Goal: Task Accomplishment & Management: Manage account settings

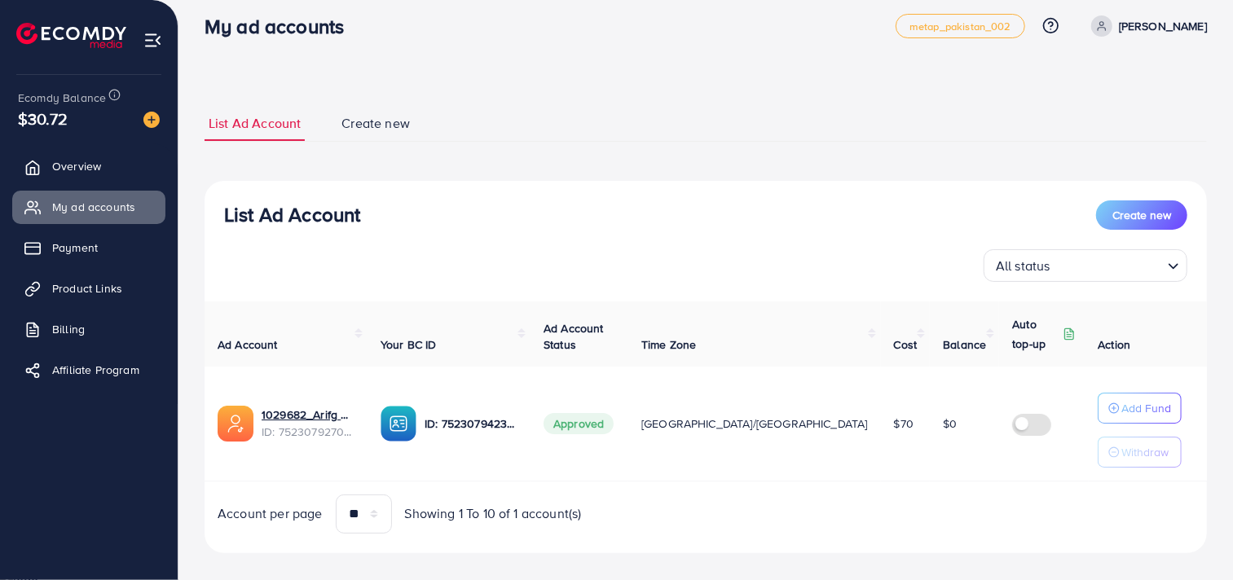
scroll to position [33, 0]
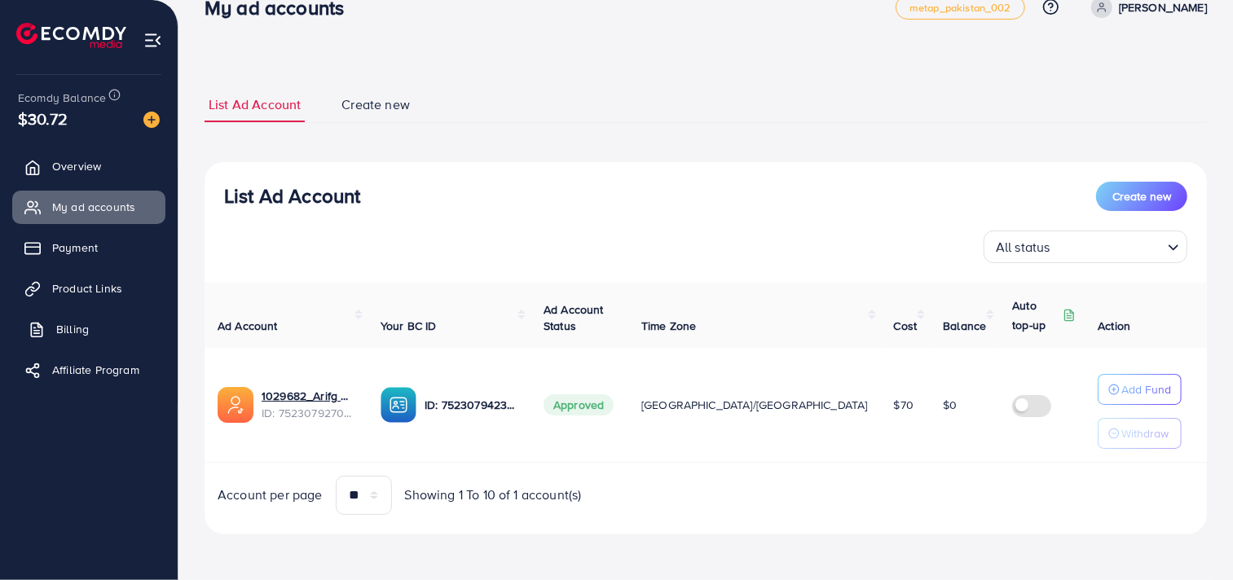
click at [109, 334] on link "Billing" at bounding box center [88, 329] width 153 height 33
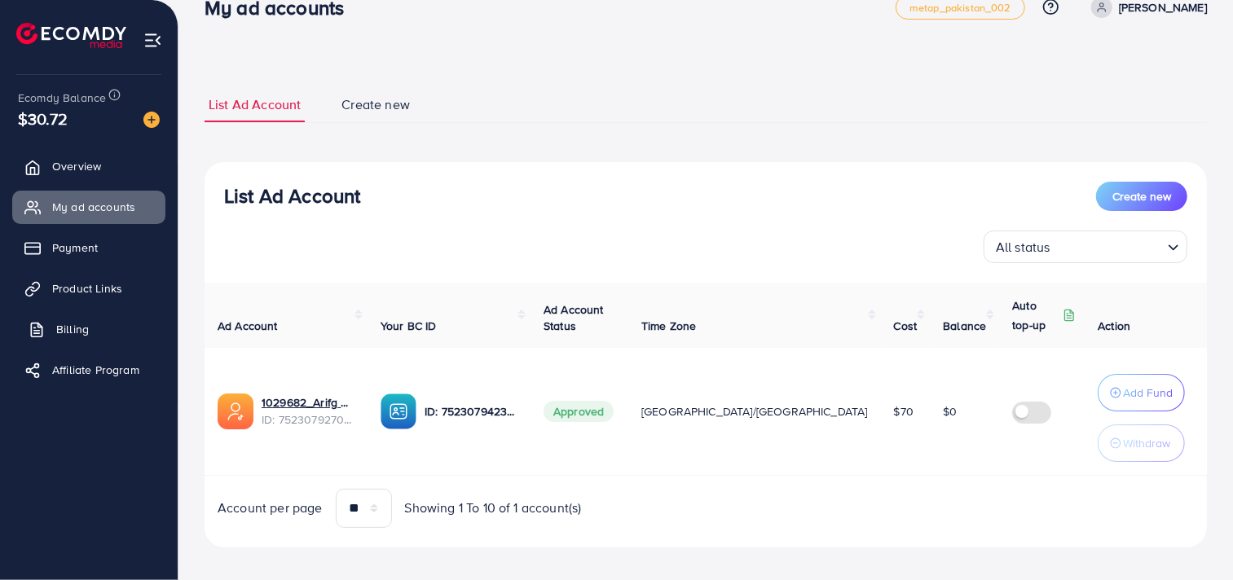
click at [70, 341] on link "Billing" at bounding box center [88, 329] width 153 height 33
click at [86, 329] on span "Billing" at bounding box center [72, 329] width 33 height 16
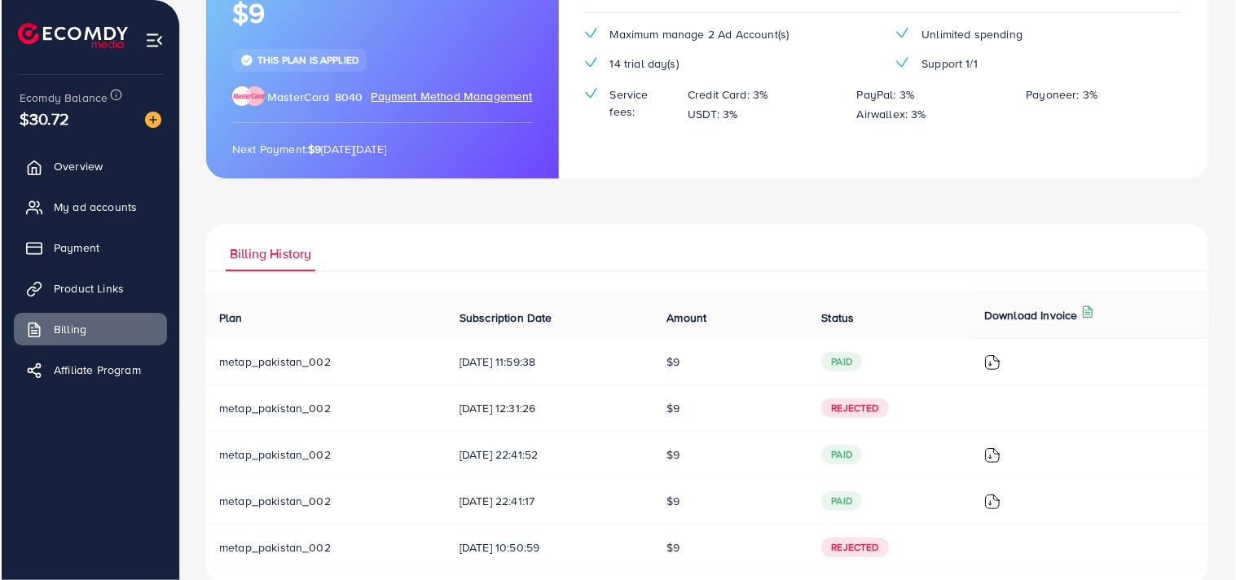
scroll to position [214, 0]
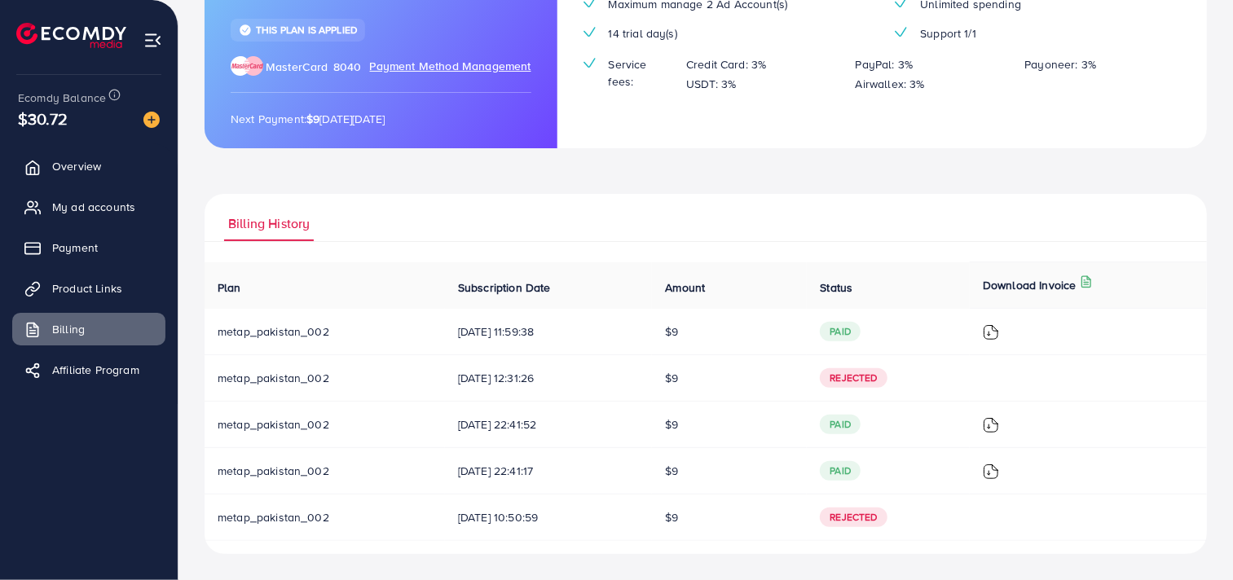
click at [999, 341] on img at bounding box center [990, 332] width 16 height 16
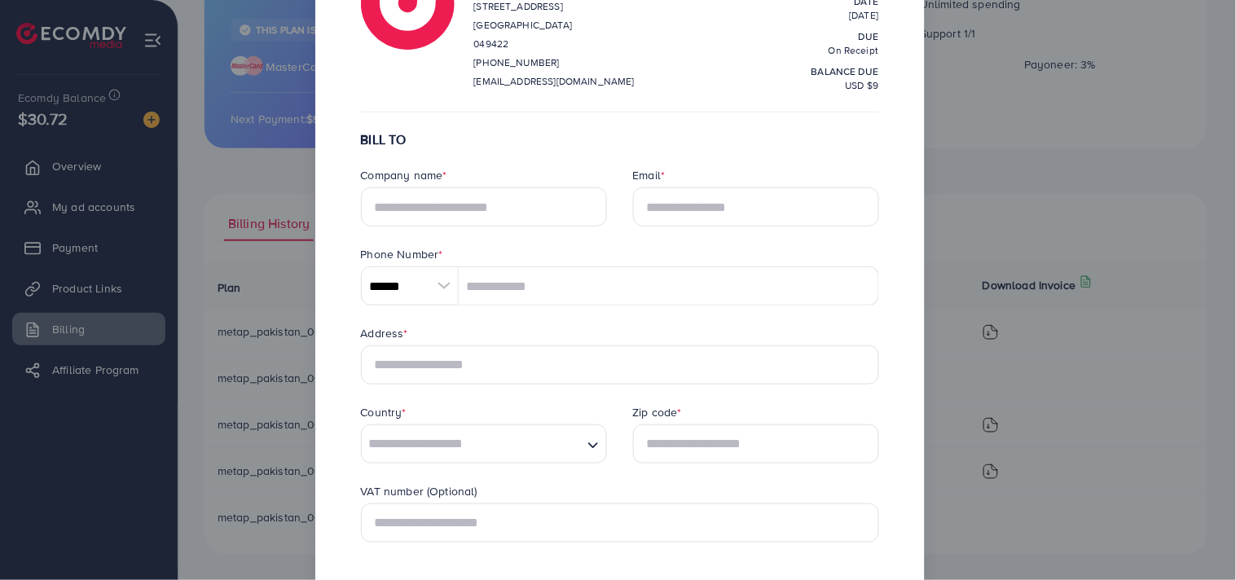
scroll to position [130, 0]
click at [520, 215] on input "text" at bounding box center [484, 206] width 246 height 39
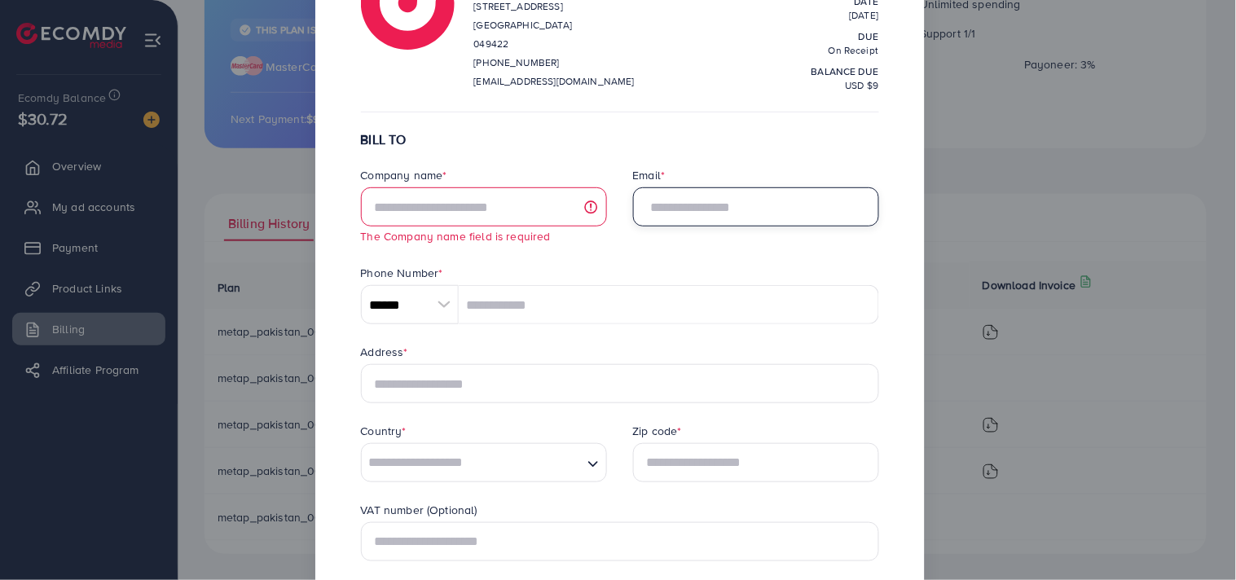
click at [709, 208] on input "Email *" at bounding box center [756, 206] width 246 height 39
click at [697, 251] on form "BILL TO Company name * The Company name field is required Email * Phone Number …" at bounding box center [620, 513] width 518 height 762
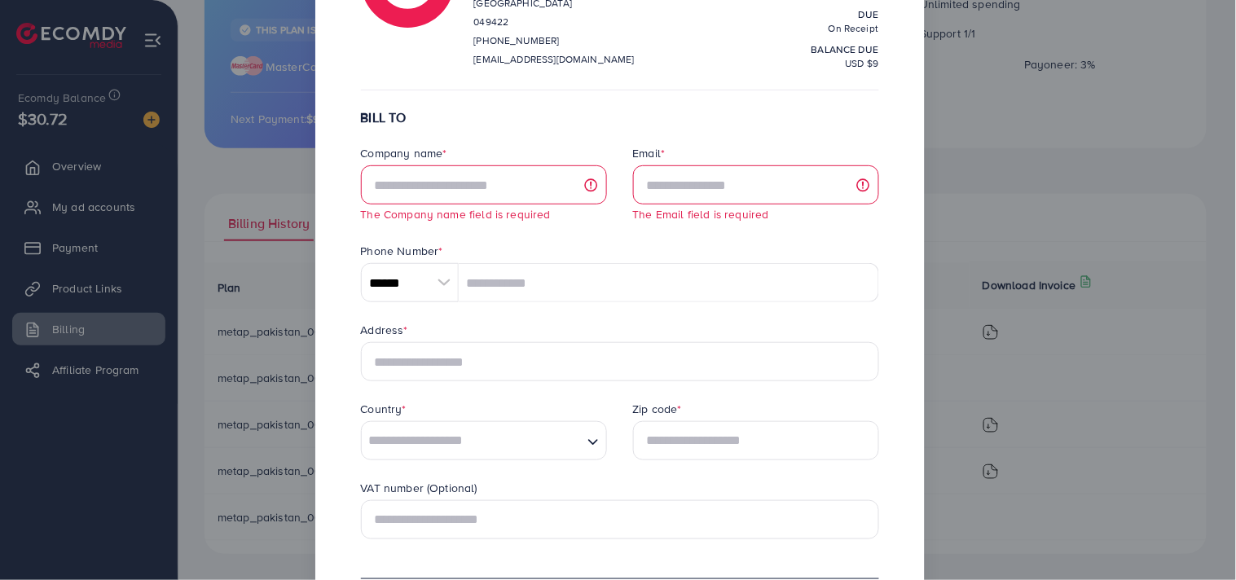
scroll to position [0, 0]
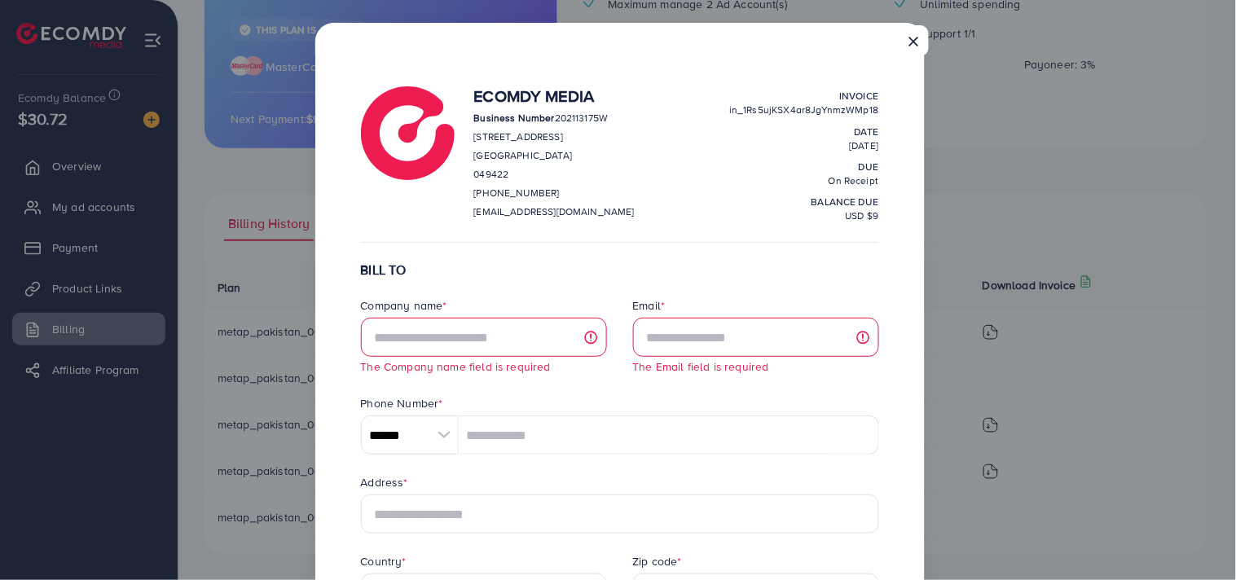
click at [909, 42] on button "×" at bounding box center [913, 40] width 29 height 31
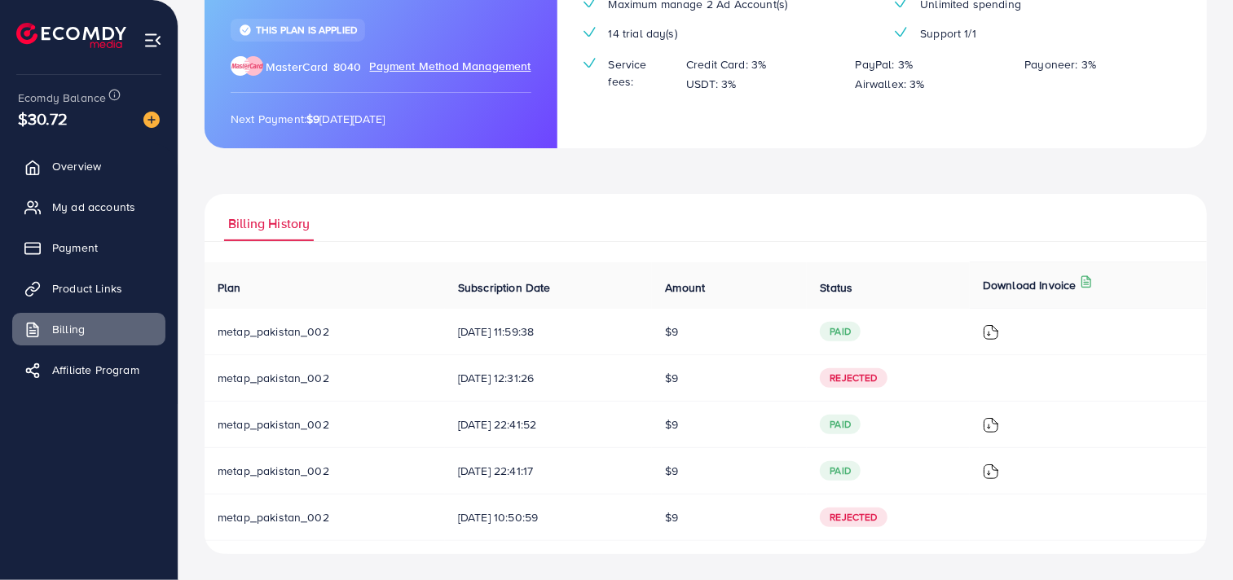
drag, startPoint x: 857, startPoint y: 421, endPoint x: 833, endPoint y: 418, distance: 23.8
click at [857, 421] on span "paid" at bounding box center [840, 425] width 41 height 20
click at [678, 420] on span "$9" at bounding box center [671, 424] width 13 height 16
click at [849, 420] on span "paid" at bounding box center [840, 425] width 41 height 20
click at [994, 341] on img at bounding box center [990, 332] width 16 height 16
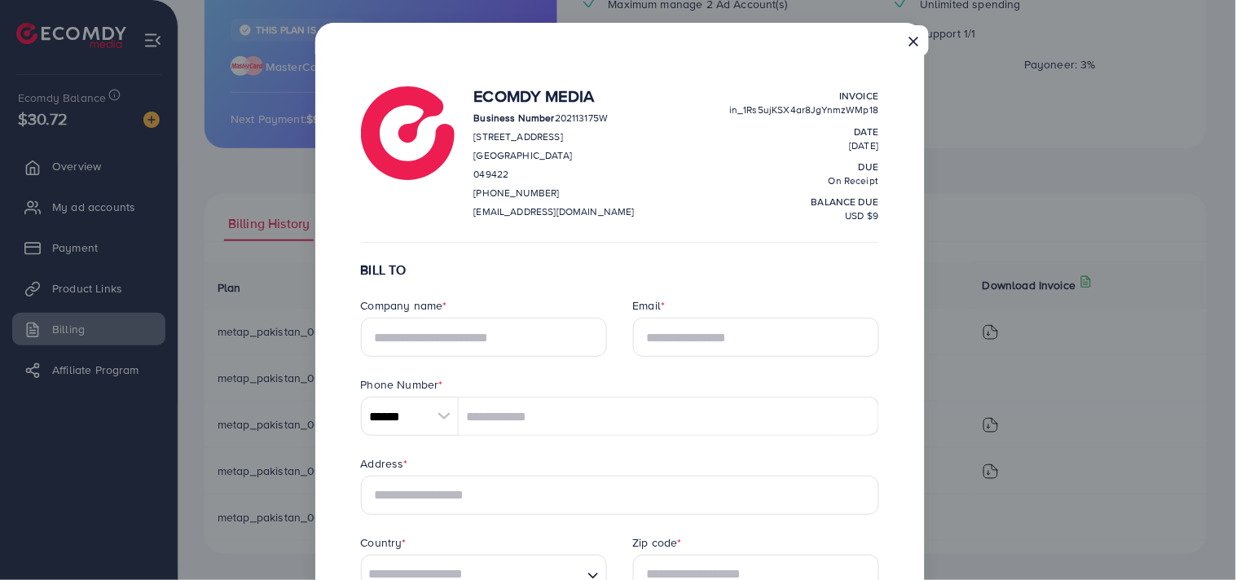
click at [921, 25] on button "×" at bounding box center [913, 40] width 29 height 31
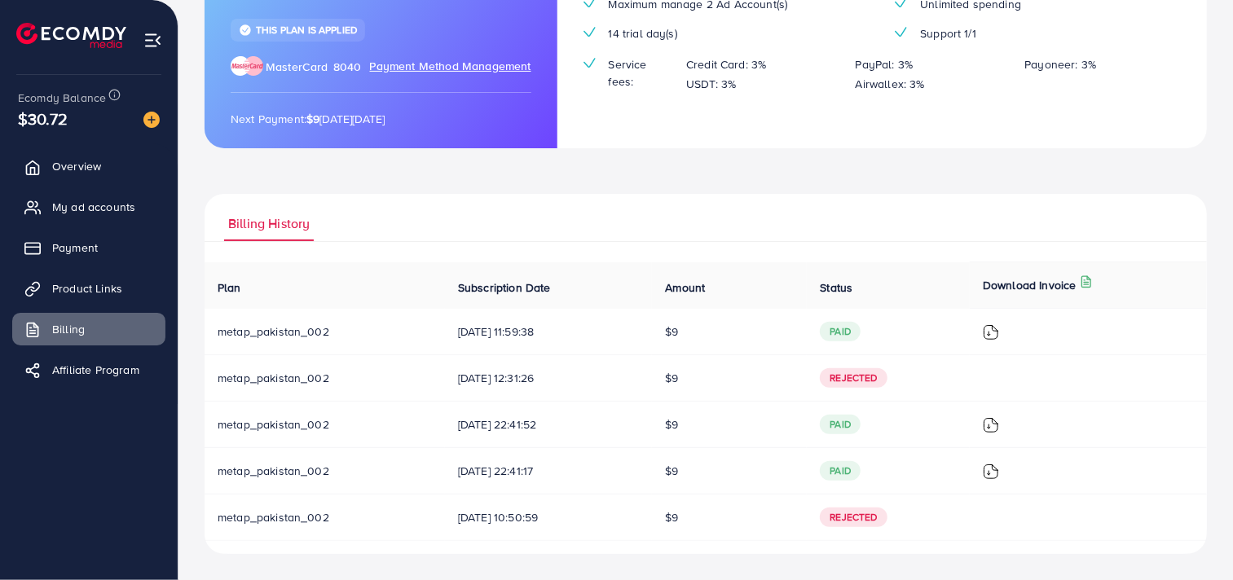
click at [999, 341] on img at bounding box center [990, 332] width 16 height 16
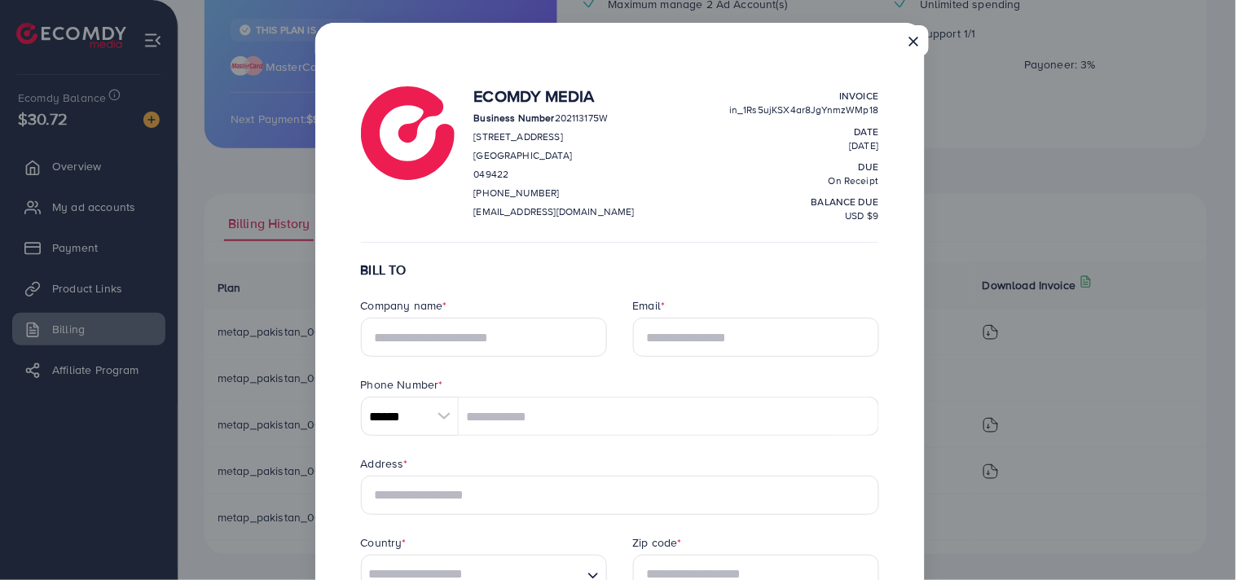
click at [921, 44] on button "×" at bounding box center [913, 40] width 29 height 31
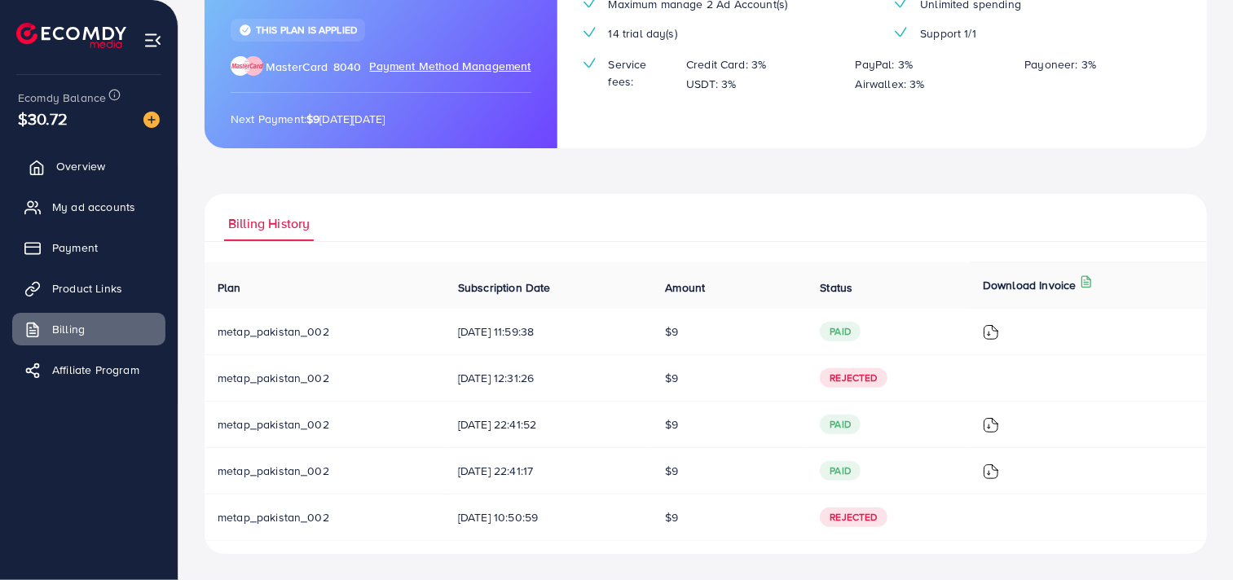
click at [112, 175] on link "Overview" at bounding box center [88, 166] width 153 height 33
